Goal: Task Accomplishment & Management: Complete application form

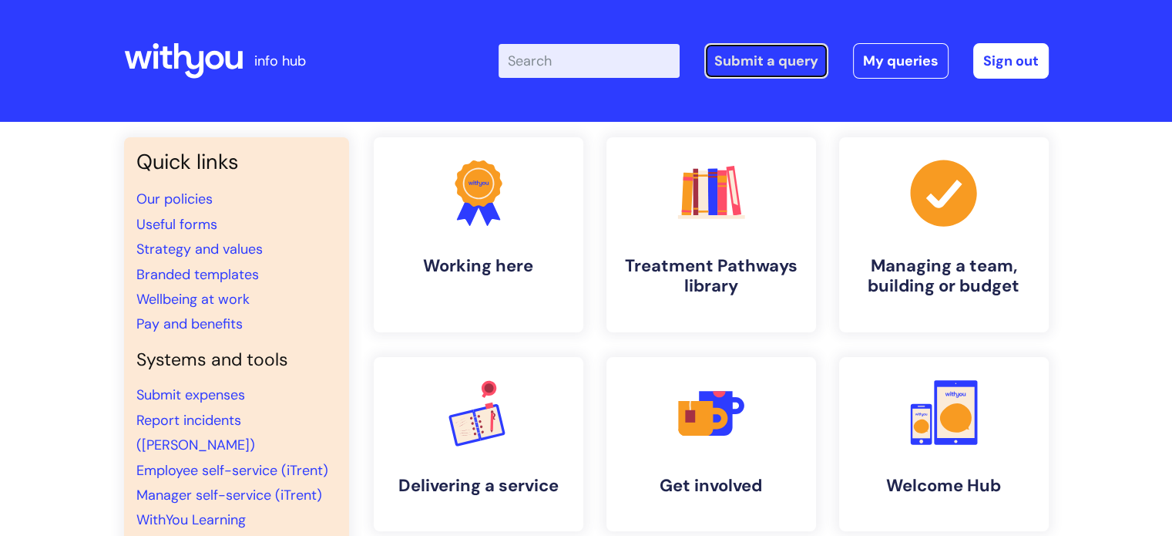
click at [793, 55] on link "Submit a query" at bounding box center [766, 60] width 124 height 35
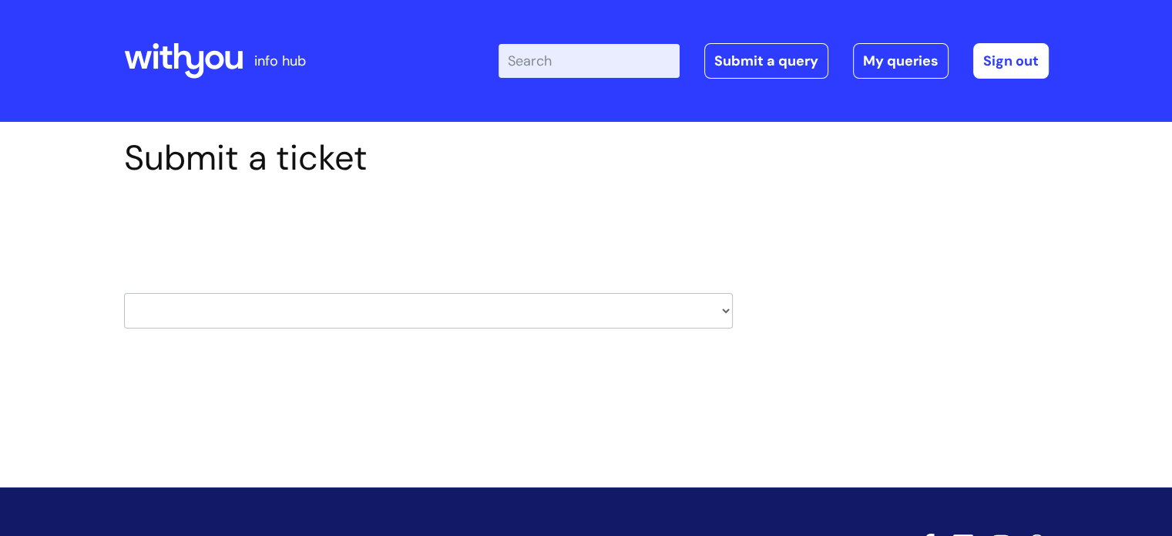
click at [193, 324] on select "HR / People IT and Support Clinical Drug Alerts Finance Accounts Data Support T…" at bounding box center [428, 310] width 609 height 35
select select "it_and_support"
click at [124, 293] on select "HR / People IT and Support Clinical Drug Alerts Finance Accounts Data Support T…" at bounding box center [428, 310] width 609 height 35
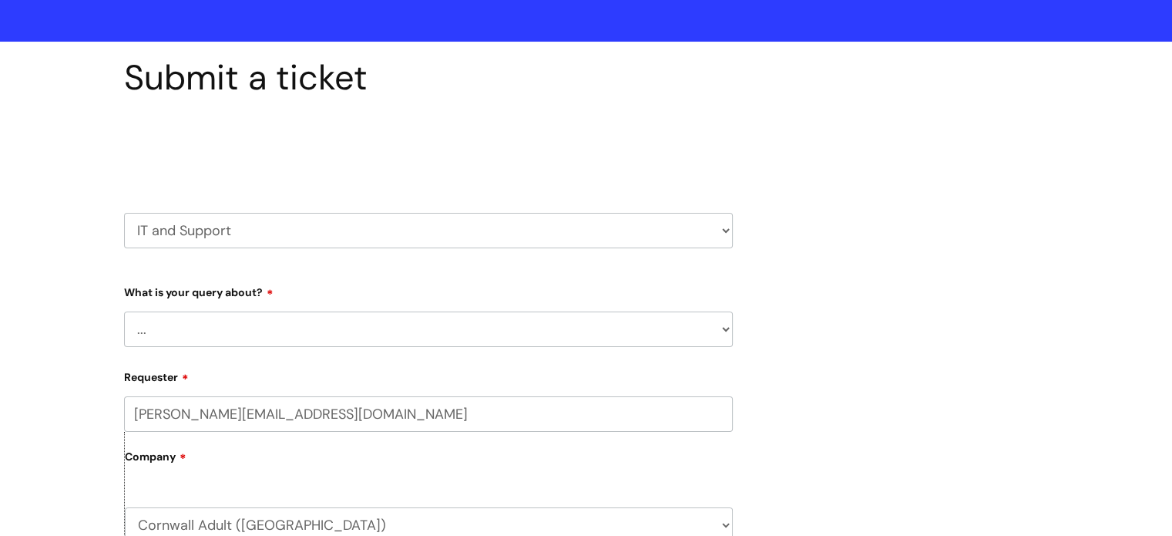
scroll to position [231, 0]
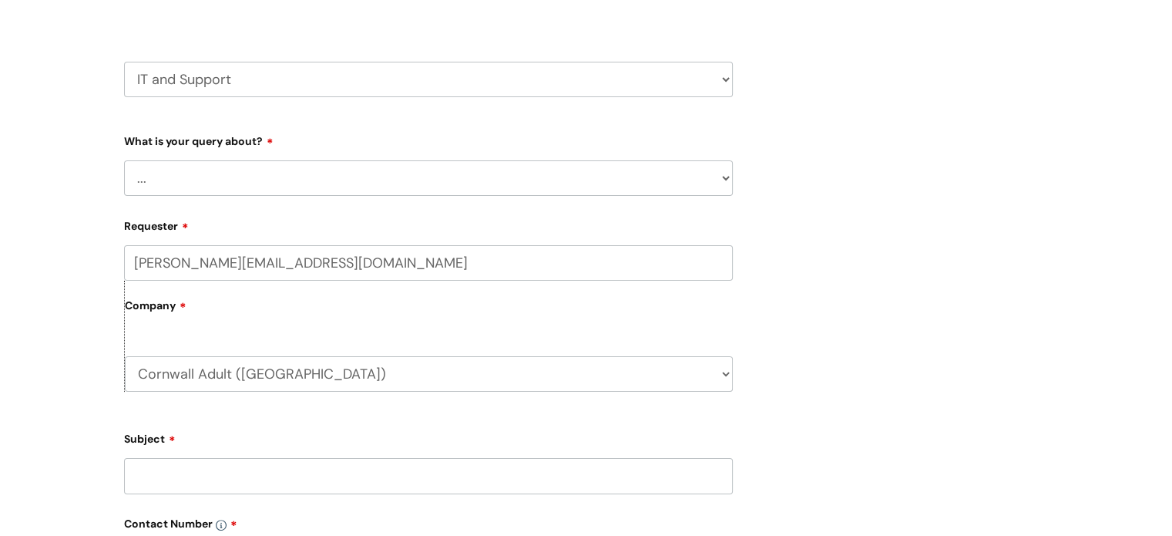
click at [249, 166] on select "... Mobile Phone Reset & MFA Accounts, Starters and Leavers IT Hardware issue I…" at bounding box center [428, 177] width 609 height 35
select select "System/software"
click at [124, 160] on select "... Mobile Phone Reset & MFA Accounts, Starters and Leavers IT Hardware issue I…" at bounding box center [428, 177] width 609 height 35
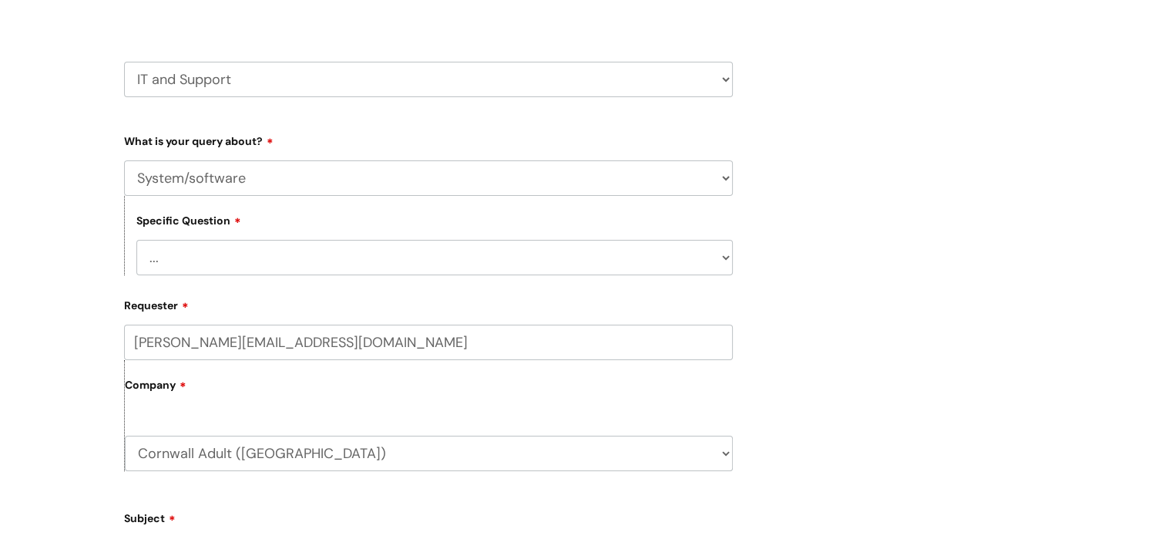
click at [192, 258] on select "... Halo PCMIS Iaptus NHS Email CJSM Email Mitel Another System Google (Workspa…" at bounding box center [434, 257] width 596 height 35
select select "Google (Workspace)"
click at [136, 240] on select "... Halo PCMIS Iaptus NHS Email CJSM Email Mitel Another System Google (Workspa…" at bounding box center [434, 257] width 596 height 35
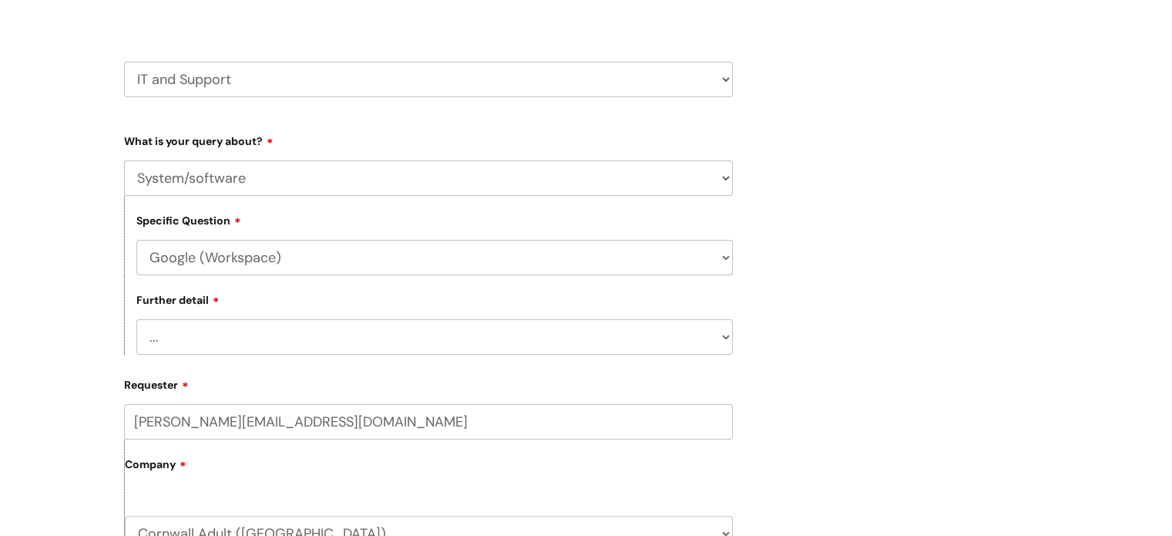
click at [150, 348] on select "... I’d like to add/remove user(s) to a shared email inbox I’d like to add/remo…" at bounding box center [434, 336] width 596 height 35
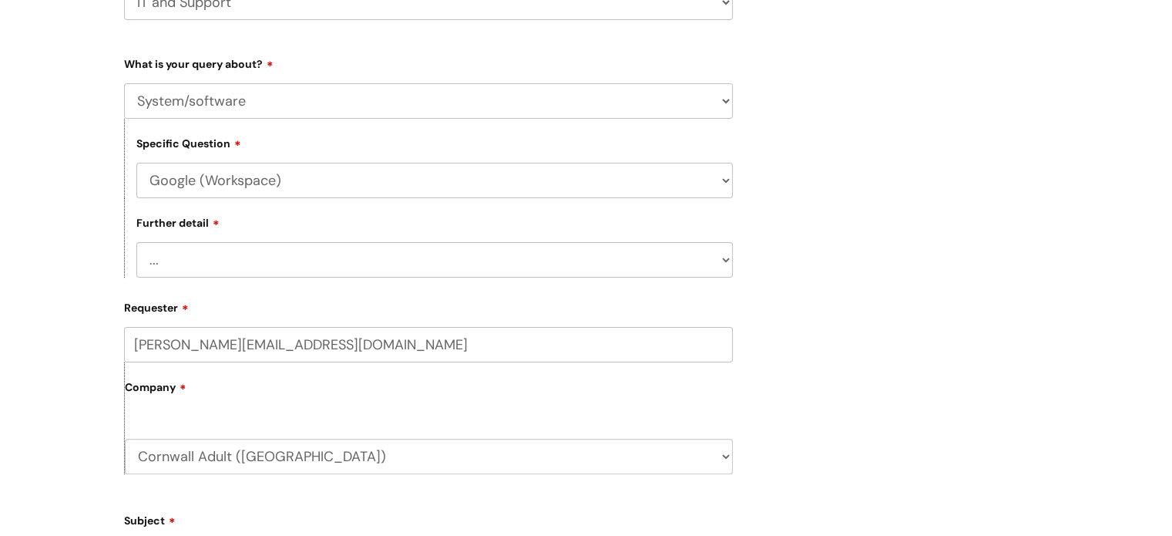
click at [160, 267] on select "... I’d like to add/remove user(s) to a shared email inbox I’d like to add/remo…" at bounding box center [434, 259] width 596 height 35
select select "I need some help with Google Docs, Sheets, Meet, Forms or Gmail"
click at [136, 243] on select "... I’d like to add/remove user(s) to a shared email inbox I’d like to add/remo…" at bounding box center [434, 259] width 596 height 35
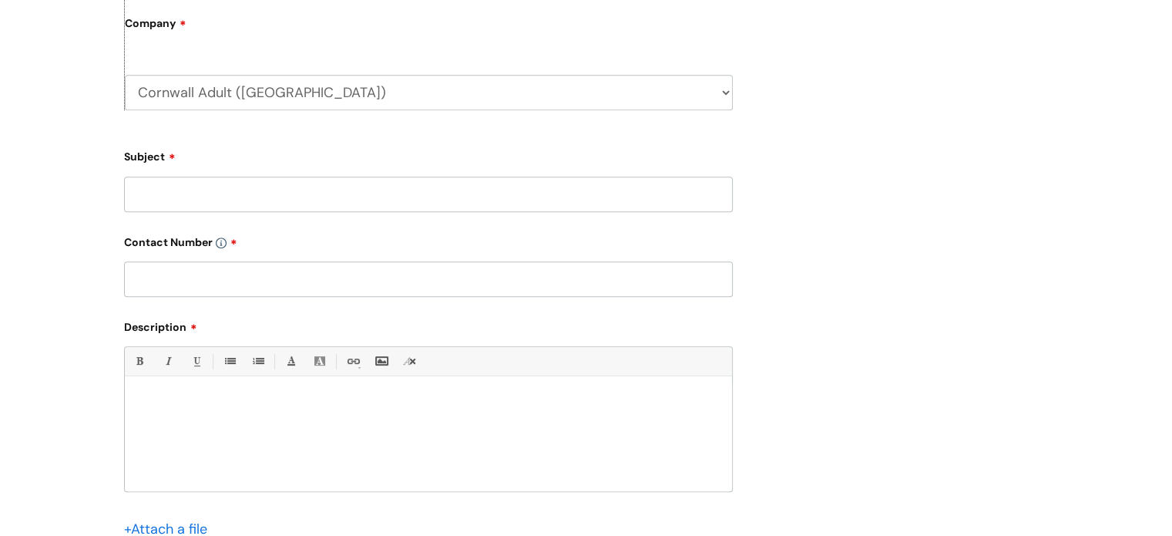
scroll to position [693, 0]
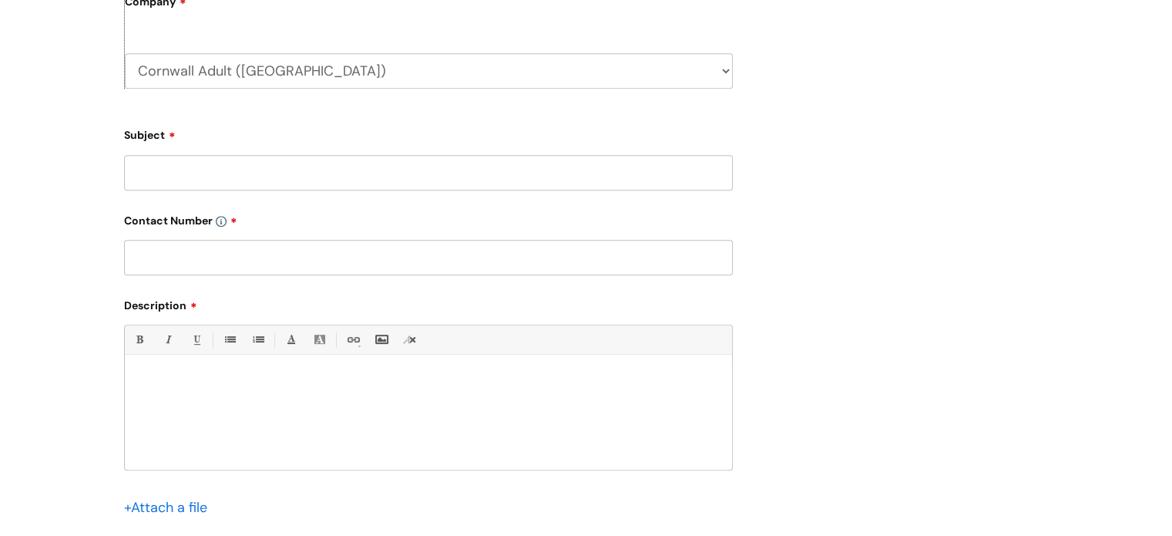
click at [201, 176] on input "Subject" at bounding box center [428, 172] width 609 height 35
type input "Not able to email a group"
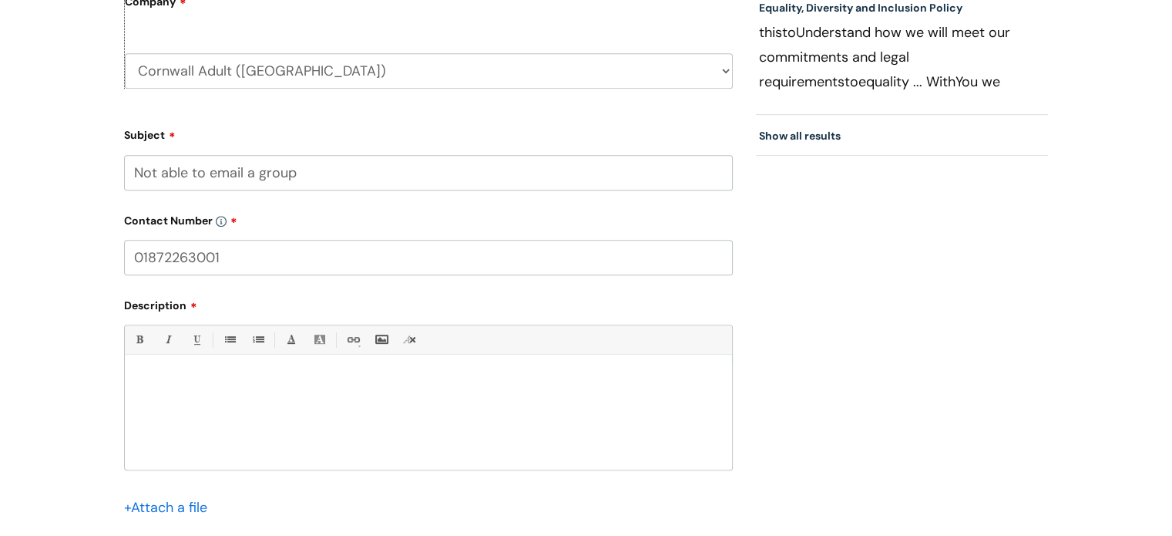
type input "01872263001"
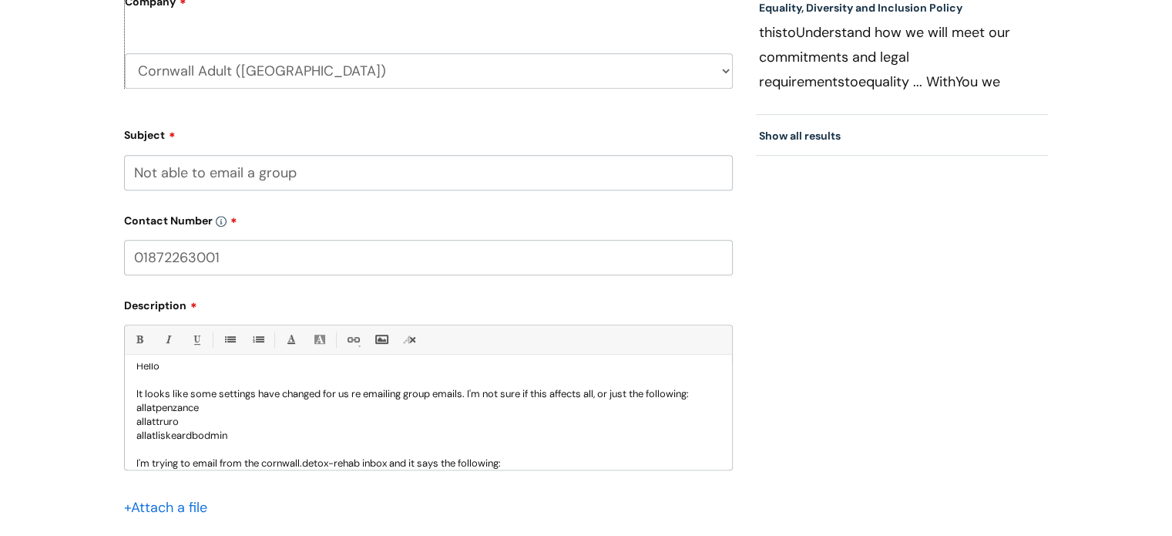
scroll to position [29, 0]
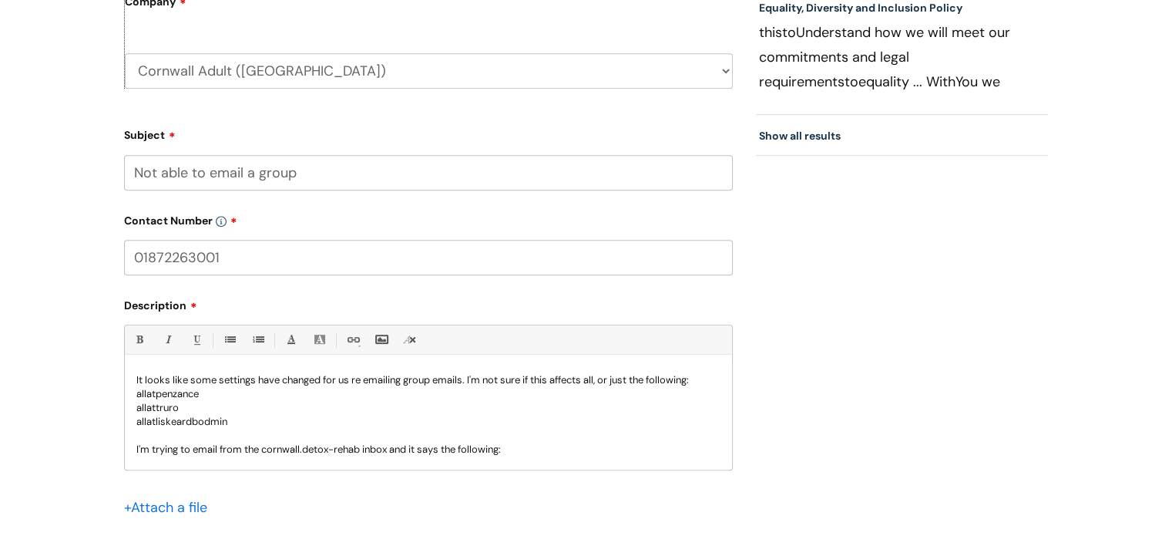
click at [375, 463] on p at bounding box center [428, 463] width 584 height 14
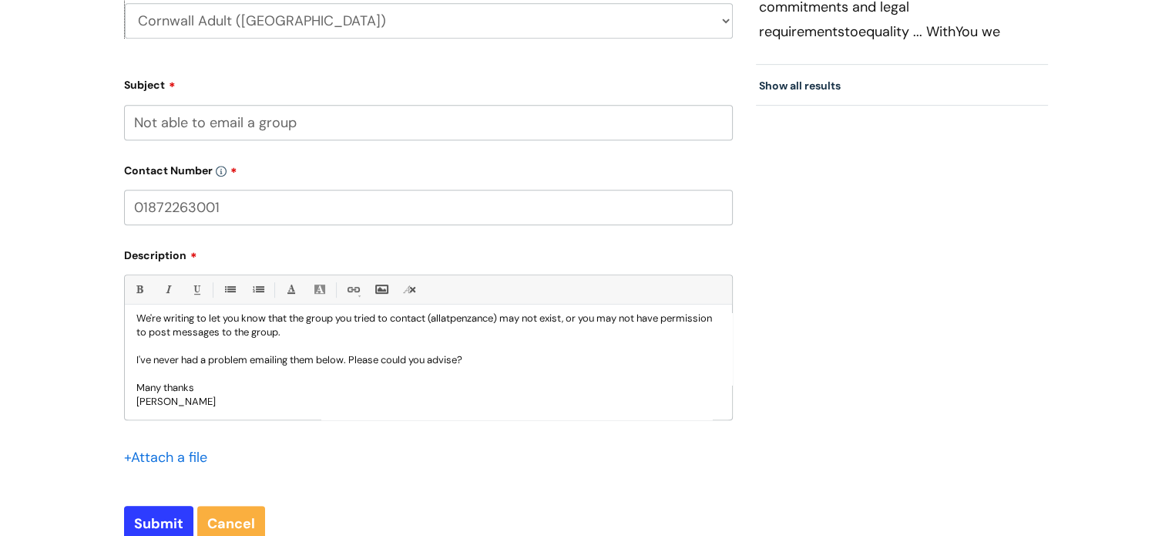
scroll to position [771, 0]
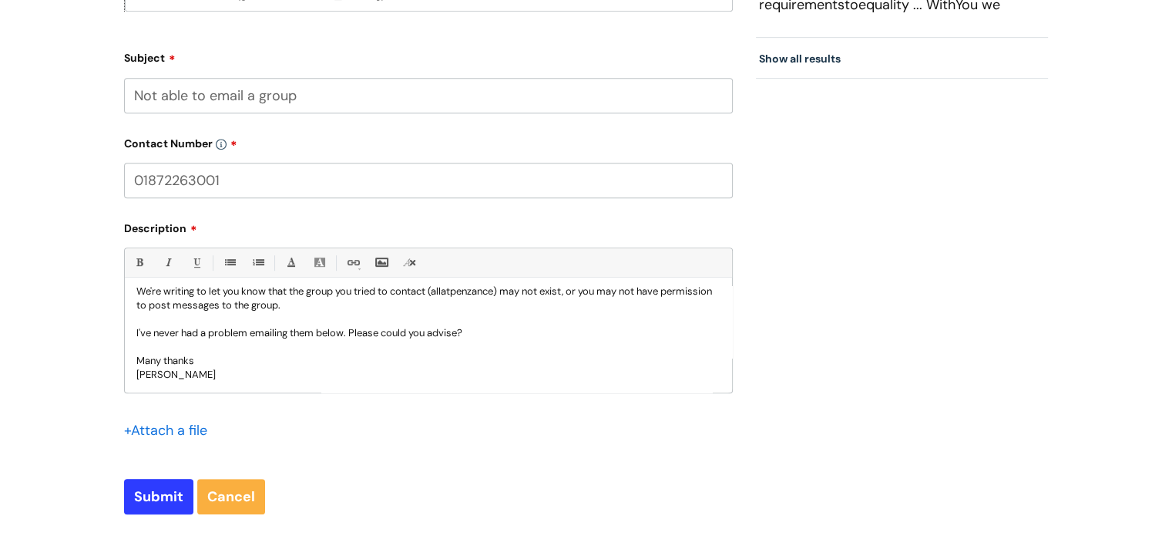
click at [502, 326] on p "I've never had a problem emailing them below. Please could you advise?" at bounding box center [428, 333] width 584 height 14
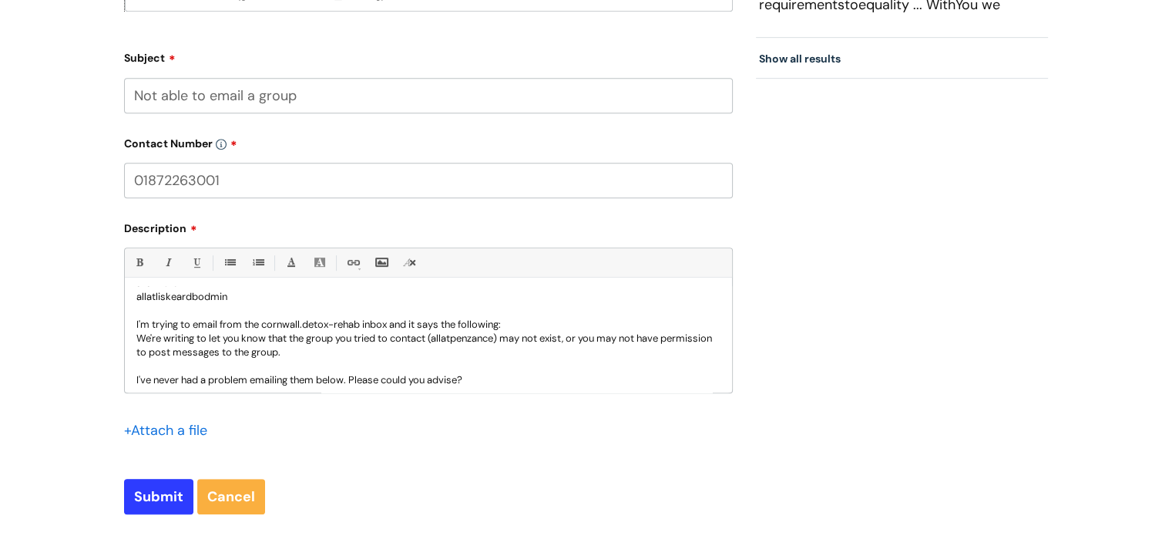
scroll to position [124, 0]
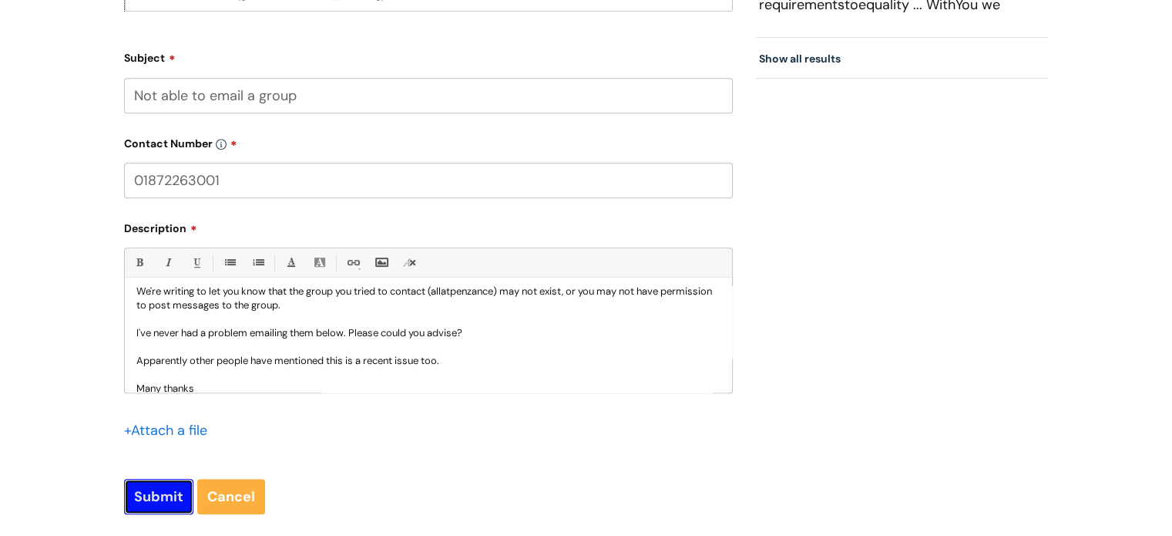
click at [164, 500] on input "Submit" at bounding box center [158, 496] width 69 height 35
type input "Please Wait..."
